Goal: Task Accomplishment & Management: Manage account settings

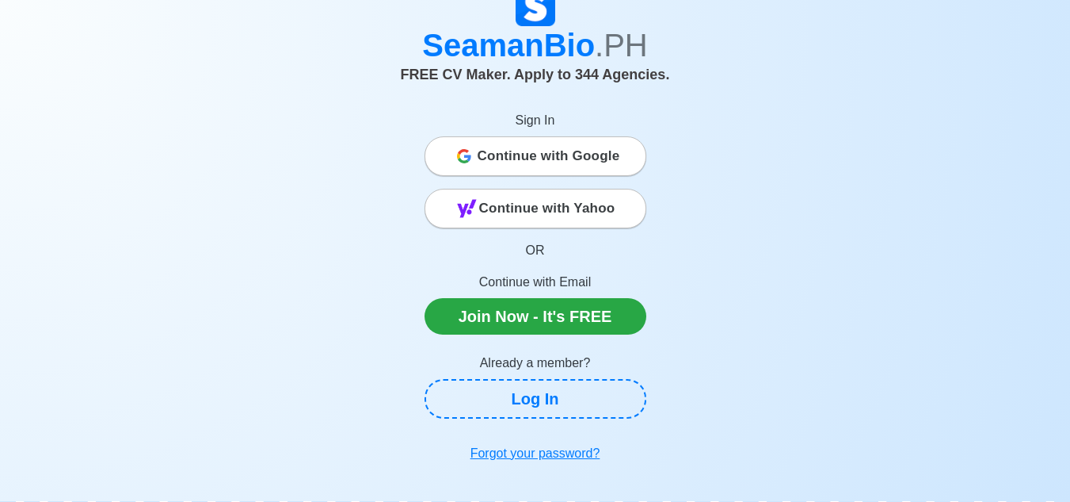
scroll to position [79, 0]
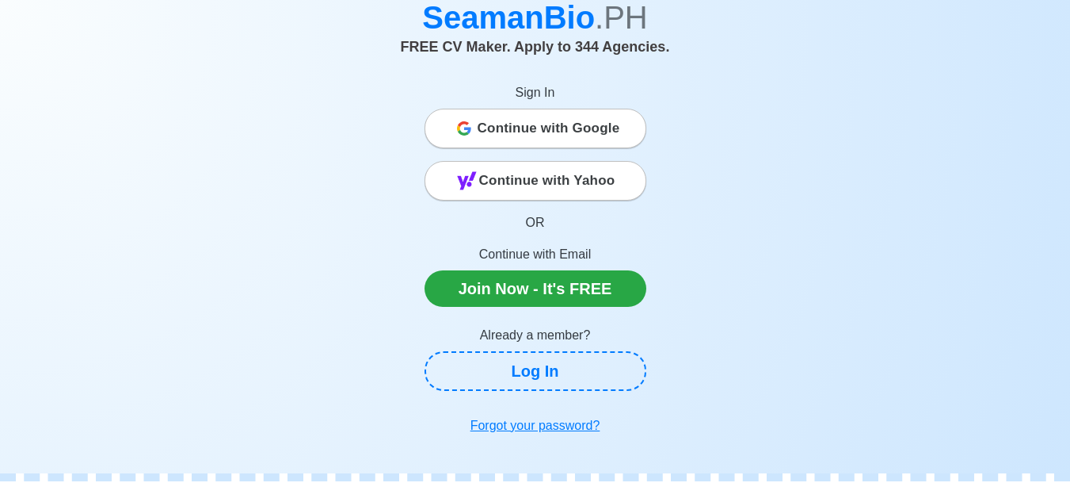
click at [506, 132] on span "Continue with Google" at bounding box center [549, 129] width 143 height 32
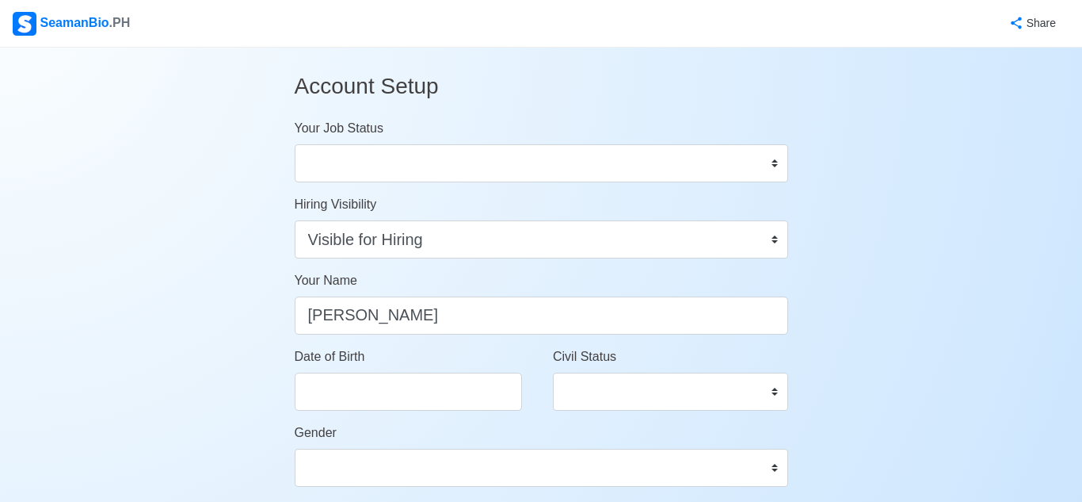
select select "Visible for Hiring"
select select "PH"
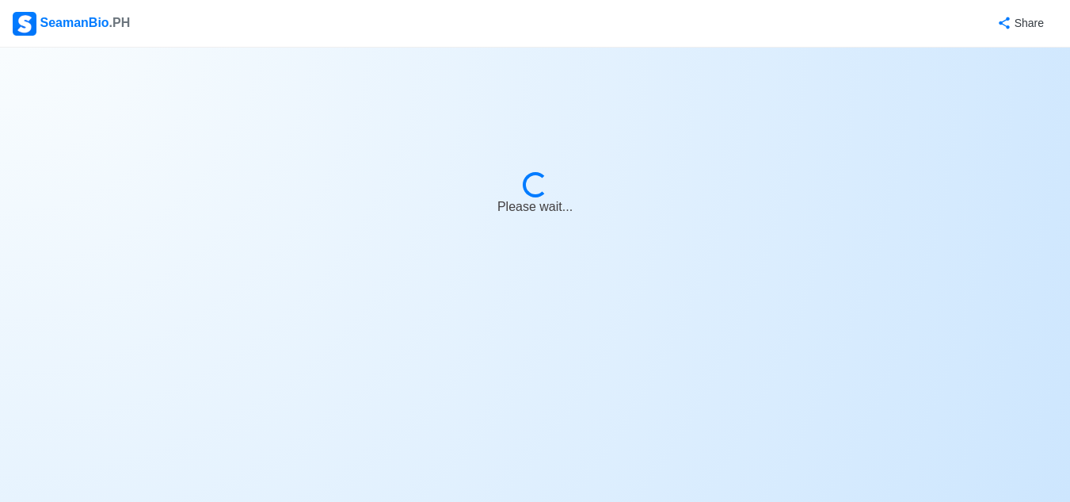
select select "Visible for Hiring"
select select "PH"
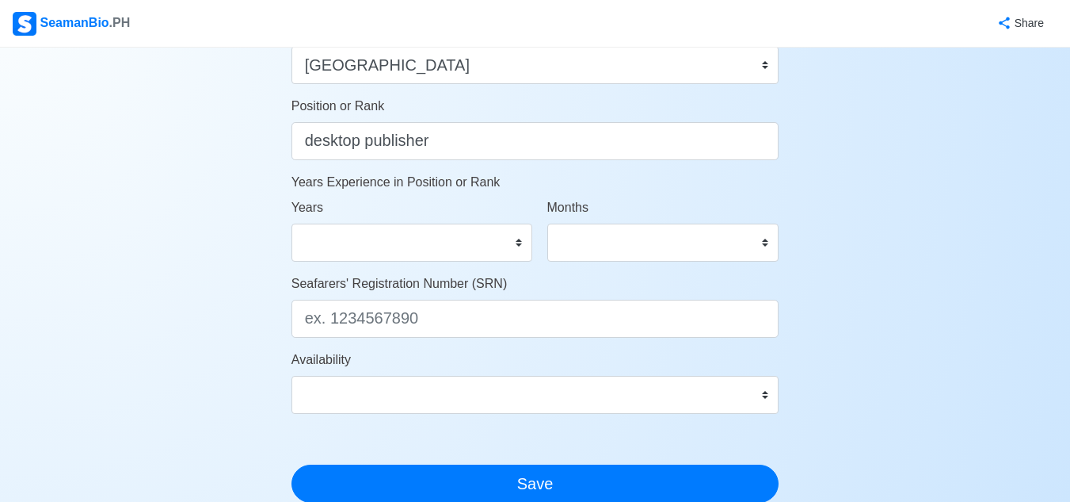
scroll to position [972, 0]
